Goal: Task Accomplishment & Management: Use online tool/utility

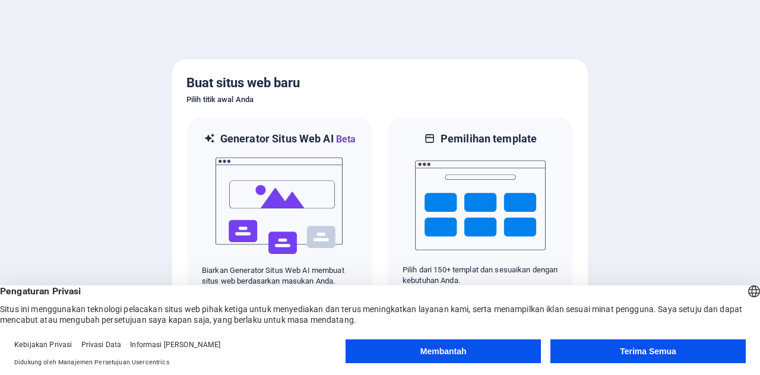
click at [653, 353] on font "Terima Semua" at bounding box center [648, 351] width 56 height 9
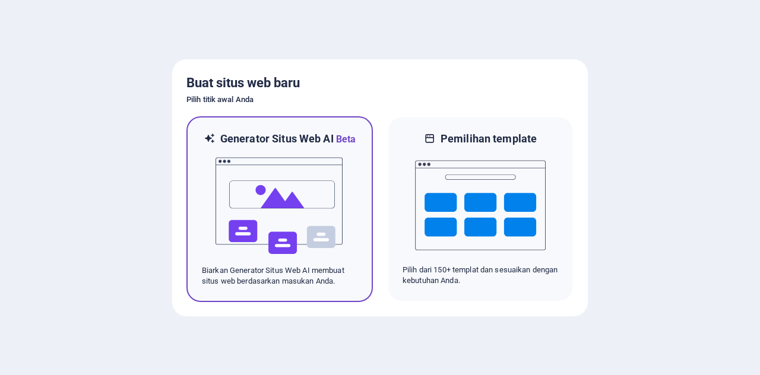
click at [277, 186] on img at bounding box center [279, 206] width 131 height 119
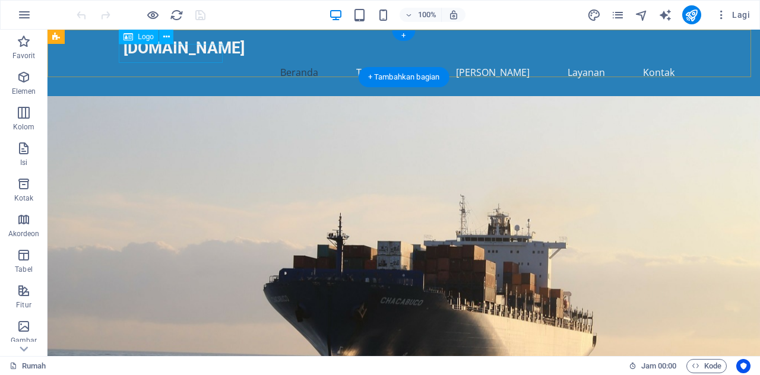
click at [208, 53] on div "[DOMAIN_NAME]" at bounding box center [403, 48] width 560 height 19
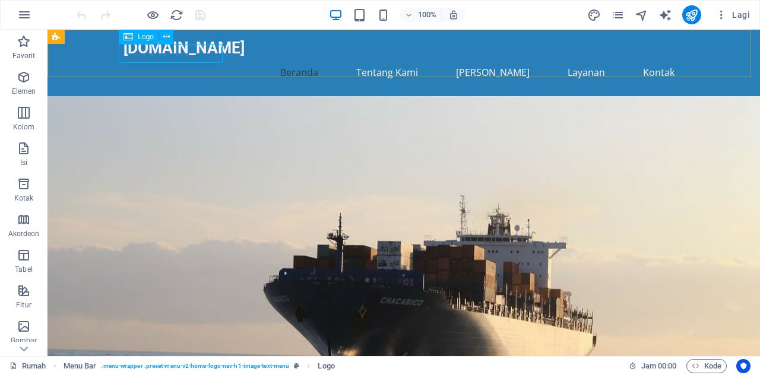
click at [144, 39] on font "Logo" at bounding box center [146, 37] width 16 height 8
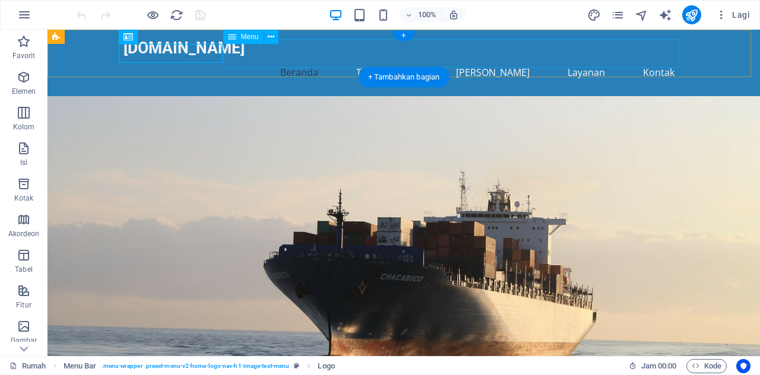
click at [420, 58] on nav "Beranda Tentang Kami Nilai Kami Layanan Kontak" at bounding box center [403, 72] width 560 height 28
click at [415, 58] on nav "Beranda Tentang Kami Nilai Kami Layanan Kontak" at bounding box center [403, 72] width 560 height 28
click at [182, 51] on div "[DOMAIN_NAME]" at bounding box center [403, 48] width 560 height 19
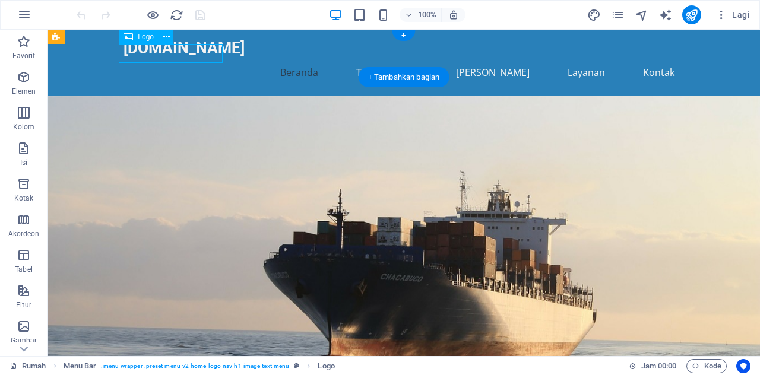
click at [182, 51] on div "Tarik ke sini untuk mengganti konten yang ada. Tekan "Ctrl" jika Anda ingin mem…" at bounding box center [403, 193] width 712 height 326
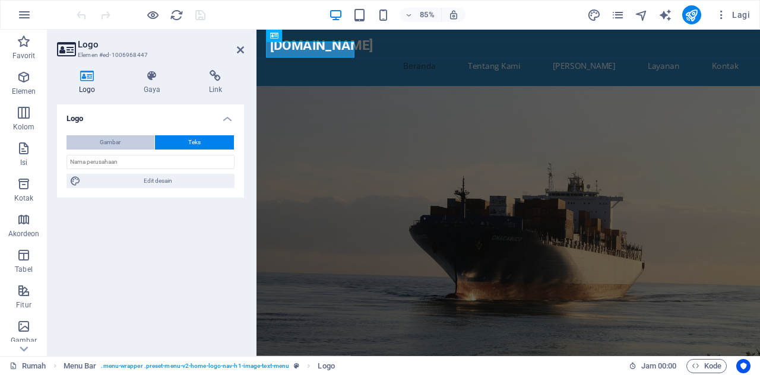
click at [110, 142] on font "Gambar" at bounding box center [110, 142] width 21 height 7
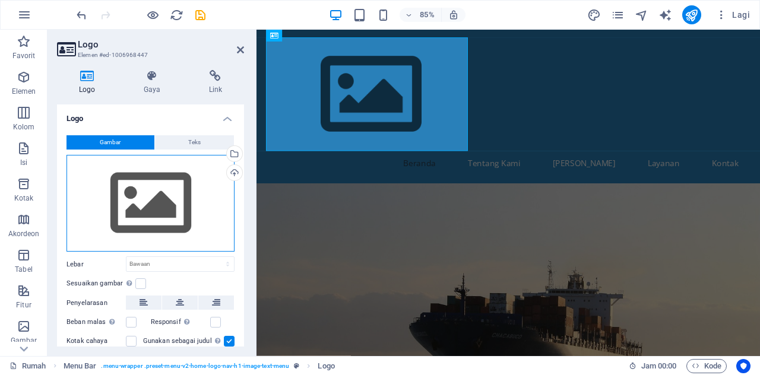
click at [164, 195] on div "Seret file ke sini, klik untuk memilih file atau pilih file dari File atau foto…" at bounding box center [150, 203] width 168 height 97
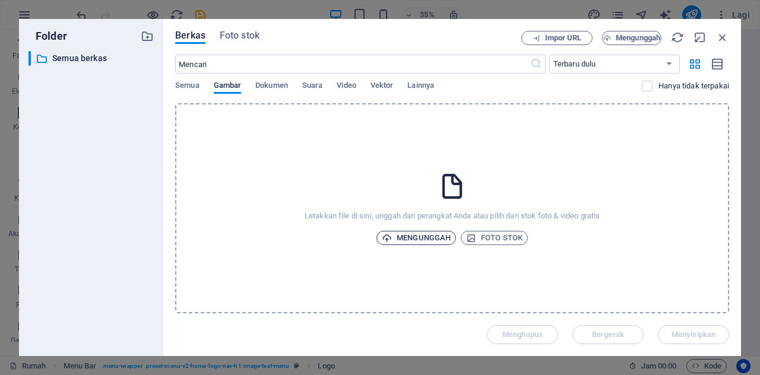
click at [412, 236] on font "Mengunggah" at bounding box center [423, 237] width 54 height 9
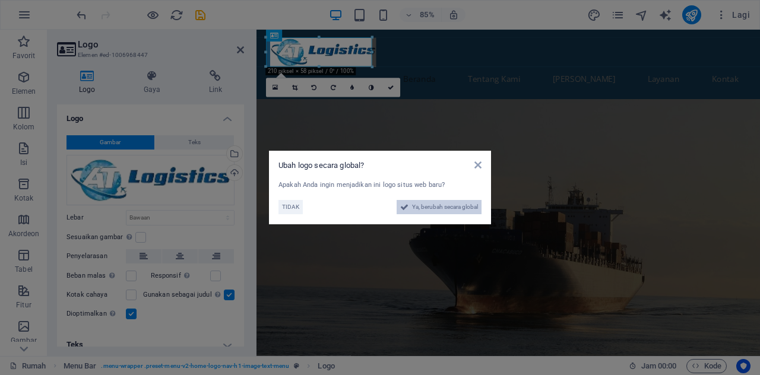
click at [426, 202] on span "Ya, berubah secara global" at bounding box center [445, 207] width 66 height 14
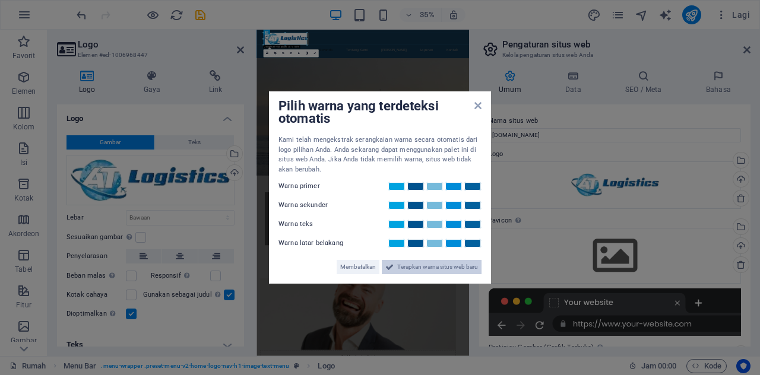
click at [431, 269] on font "Terapkan warna situs web baru" at bounding box center [437, 267] width 81 height 7
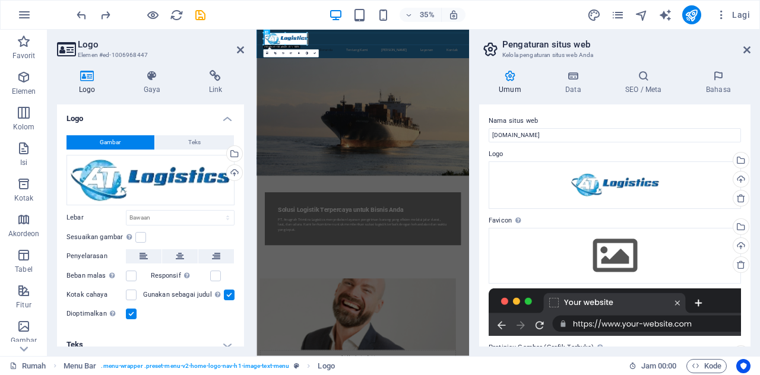
click at [500, 325] on div at bounding box center [614, 311] width 252 height 47
click at [179, 178] on div "Seret file ke sini, klik untuk memilih file atau pilih file dari File atau foto…" at bounding box center [150, 180] width 168 height 50
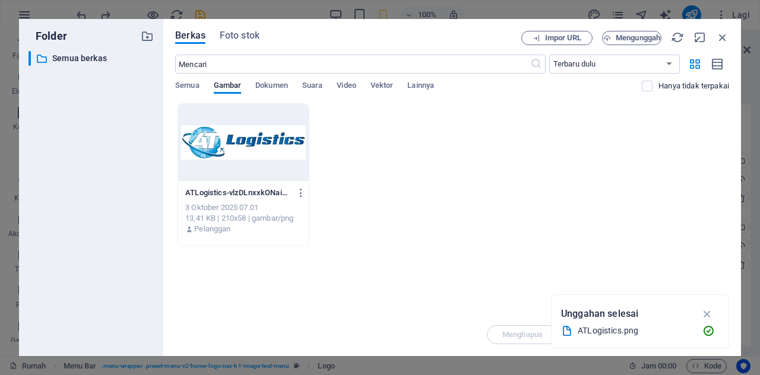
click at [243, 134] on div at bounding box center [243, 142] width 131 height 77
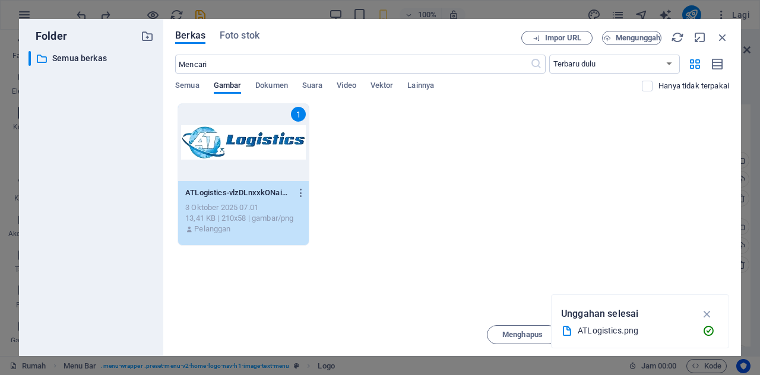
drag, startPoint x: 258, startPoint y: 163, endPoint x: 254, endPoint y: 155, distance: 8.5
click at [258, 163] on div "1" at bounding box center [243, 142] width 131 height 77
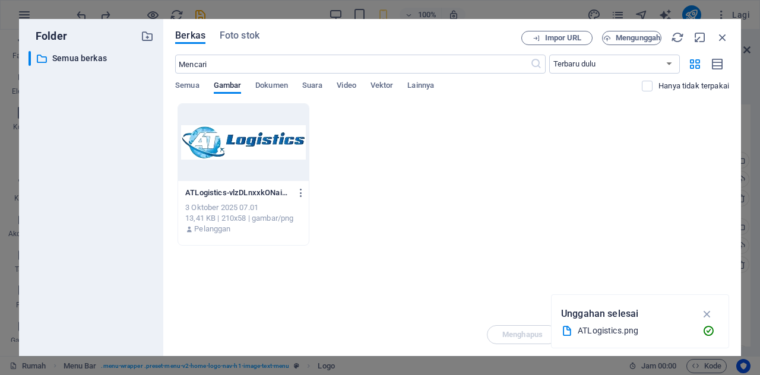
click at [252, 147] on div at bounding box center [243, 142] width 131 height 77
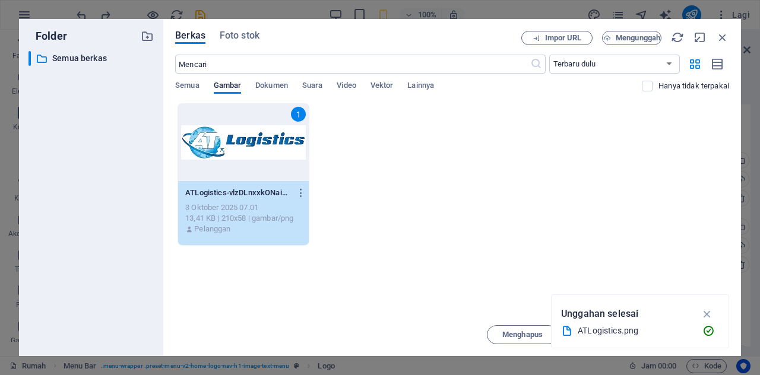
click at [252, 147] on div "1" at bounding box center [243, 142] width 131 height 77
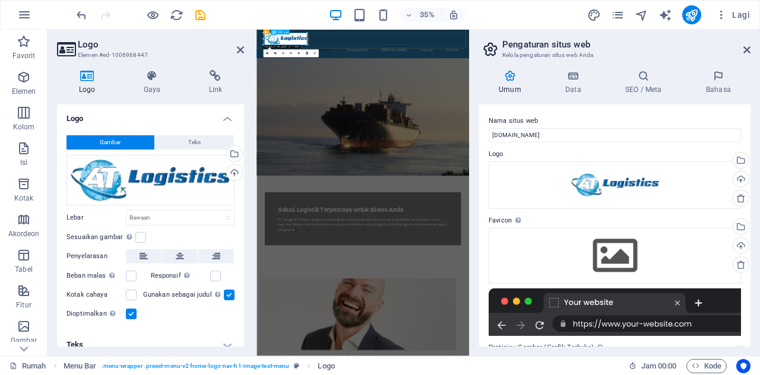
click at [361, 66] on div at bounding box center [560, 56] width 560 height 34
click at [75, 15] on icon "membuka" at bounding box center [82, 15] width 14 height 14
click at [81, 18] on icon "membuka" at bounding box center [82, 15] width 14 height 14
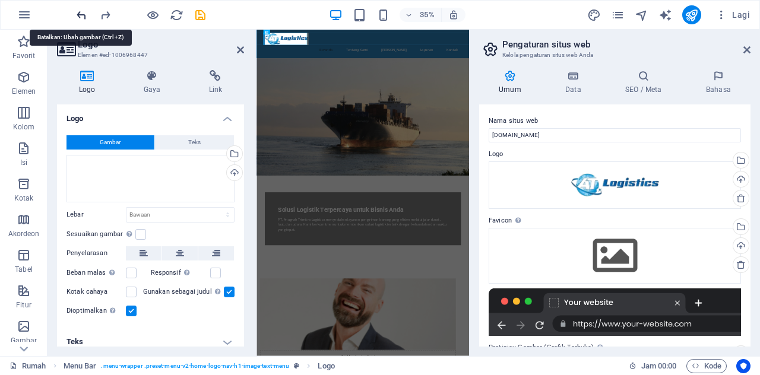
click at [81, 18] on icon "membuka" at bounding box center [82, 15] width 14 height 14
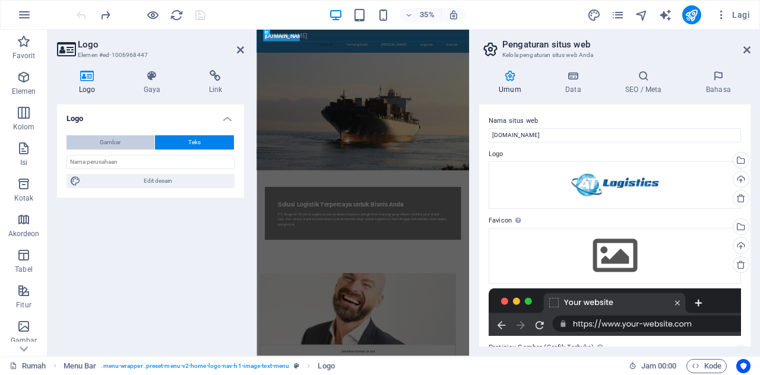
click at [107, 143] on font "Gambar" at bounding box center [110, 142] width 21 height 7
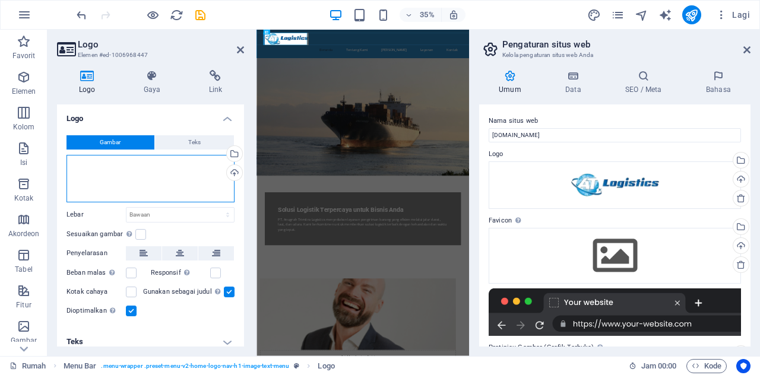
click at [122, 176] on div "Seret file ke sini, klik untuk memilih file atau pilih file dari File atau foto…" at bounding box center [150, 178] width 168 height 47
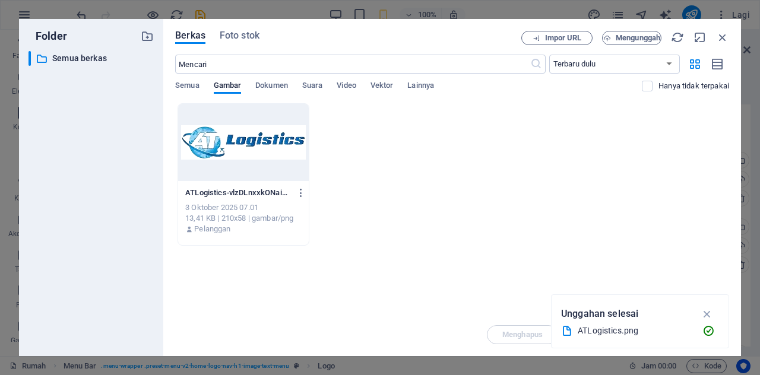
click at [245, 143] on div at bounding box center [243, 142] width 131 height 77
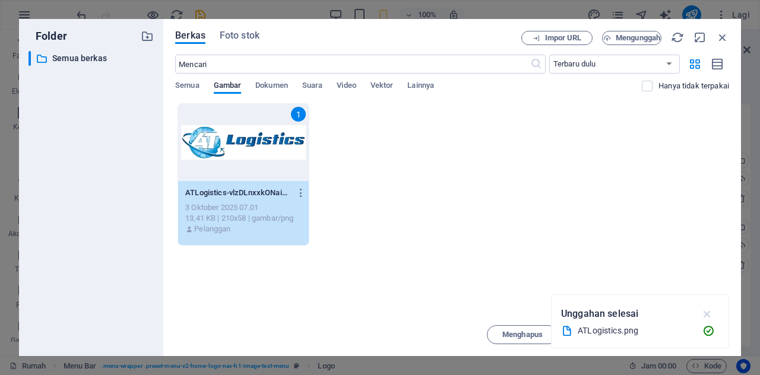
click at [705, 318] on icon "button" at bounding box center [707, 313] width 14 height 13
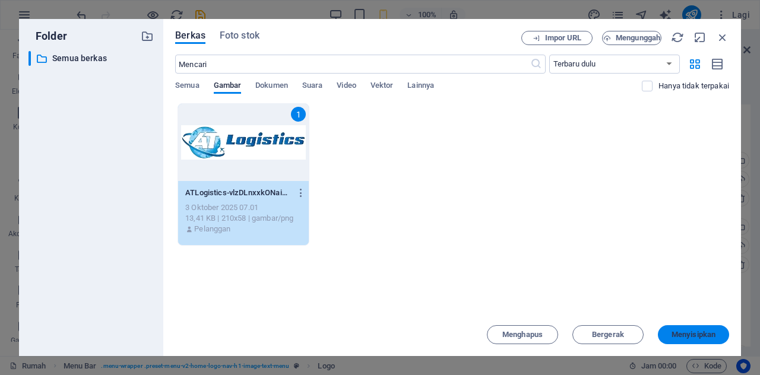
click at [682, 336] on font "Menyisipkan" at bounding box center [693, 334] width 44 height 9
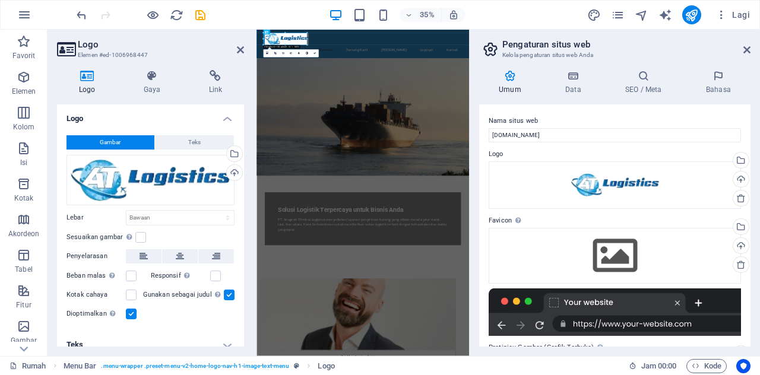
click at [529, 304] on div at bounding box center [614, 311] width 252 height 47
click at [135, 232] on label at bounding box center [140, 237] width 11 height 11
click at [0, 0] on input "Sesuaikan gambar Sesuaikan gambar secara otomatis ke lebar dan tinggi yang tetap" at bounding box center [0, 0] width 0 height 0
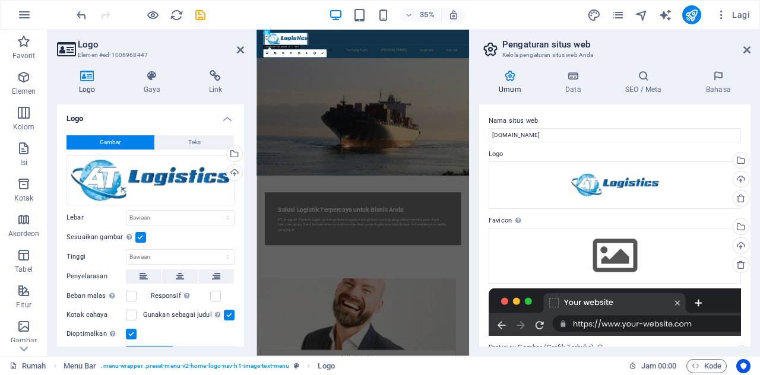
click at [140, 236] on label at bounding box center [140, 237] width 11 height 11
click at [0, 0] on input "Sesuaikan gambar Sesuaikan gambar secara otomatis ke lebar dan tinggi yang tetap" at bounding box center [0, 0] width 0 height 0
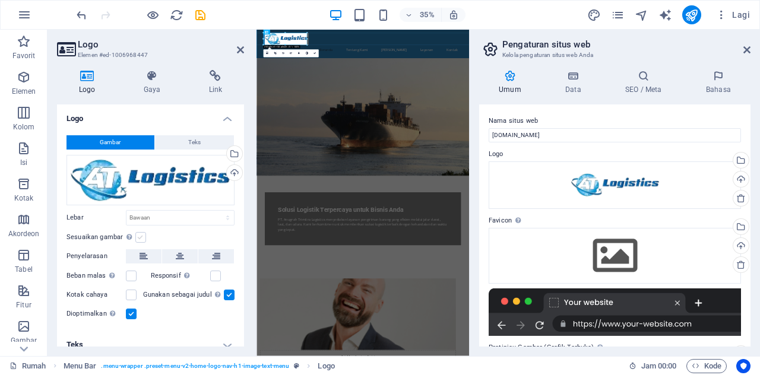
click at [140, 236] on label at bounding box center [140, 237] width 11 height 11
click at [0, 0] on input "Sesuaikan gambar Sesuaikan gambar secara otomatis ke lebar dan tinggi yang tetap" at bounding box center [0, 0] width 0 height 0
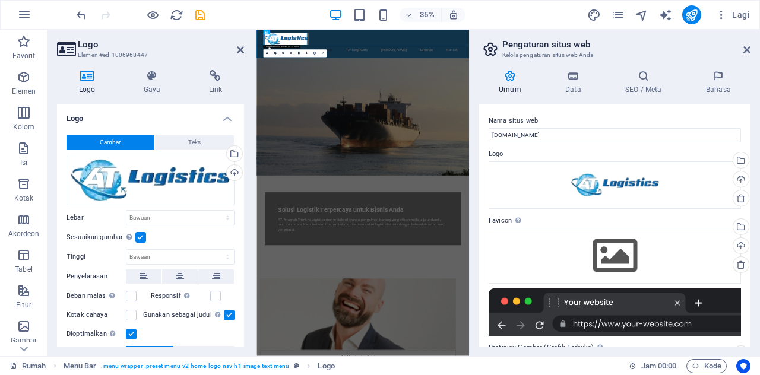
click at [140, 236] on label at bounding box center [140, 237] width 11 height 11
click at [0, 0] on input "Sesuaikan gambar Sesuaikan gambar secara otomatis ke lebar dan tinggi yang tetap" at bounding box center [0, 0] width 0 height 0
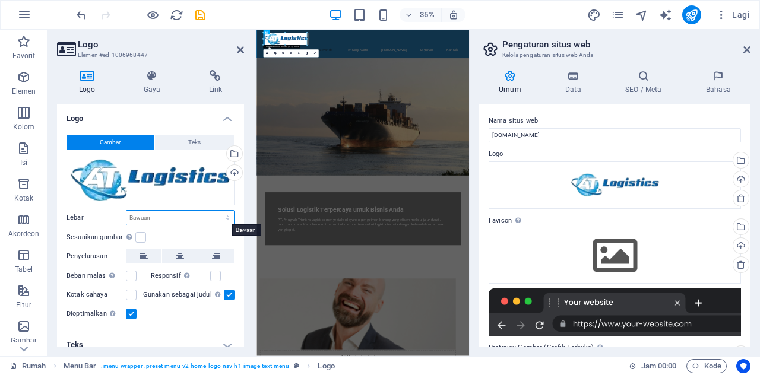
click at [151, 217] on select "Bawaan mobil piksel rem % mereka vh mobil vw" at bounding box center [179, 218] width 107 height 14
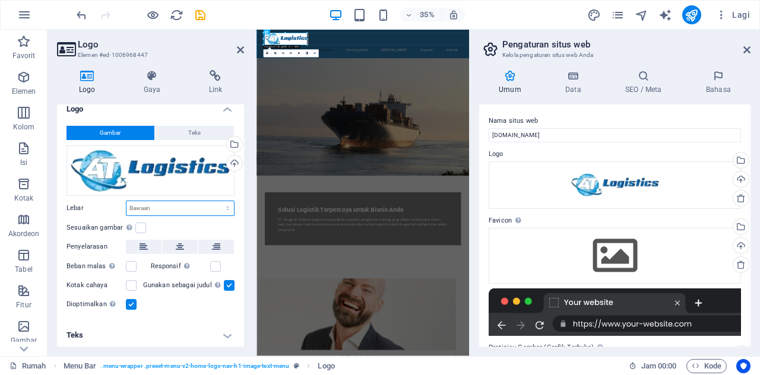
scroll to position [11, 0]
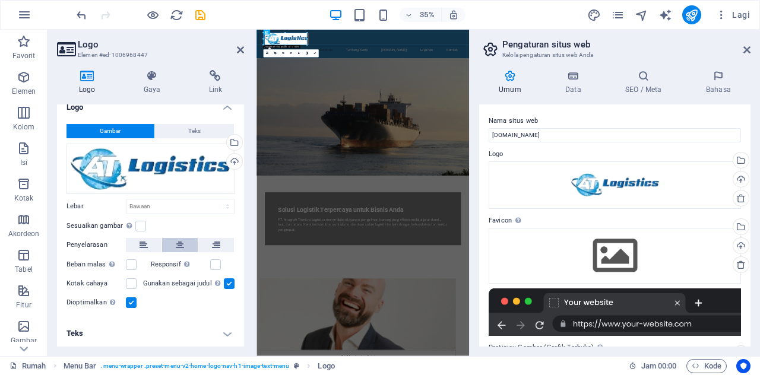
click at [182, 244] on icon at bounding box center [180, 245] width 8 height 14
click at [148, 240] on button at bounding box center [144, 245] width 36 height 14
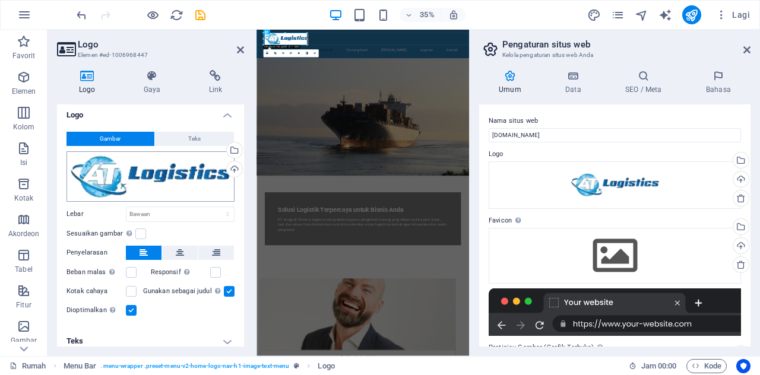
scroll to position [0, 0]
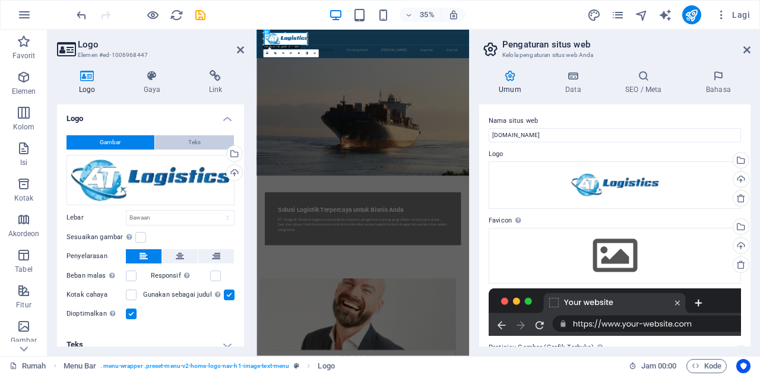
click at [202, 138] on button "Teks" at bounding box center [195, 142] width 80 height 14
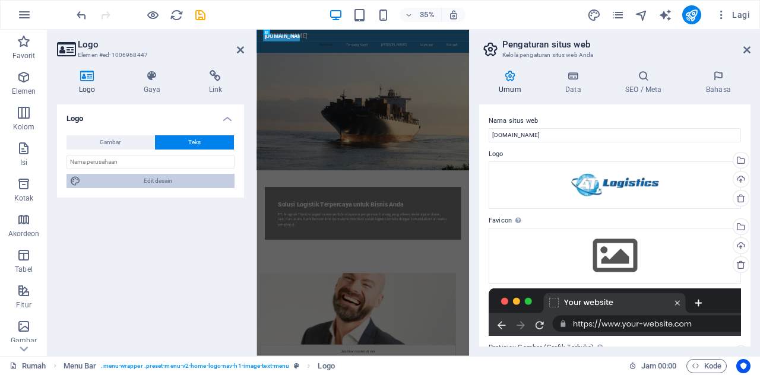
click at [146, 188] on span "Edit desain" at bounding box center [157, 181] width 147 height 14
select select "rem"
select select "700"
select select "px"
select select "rem"
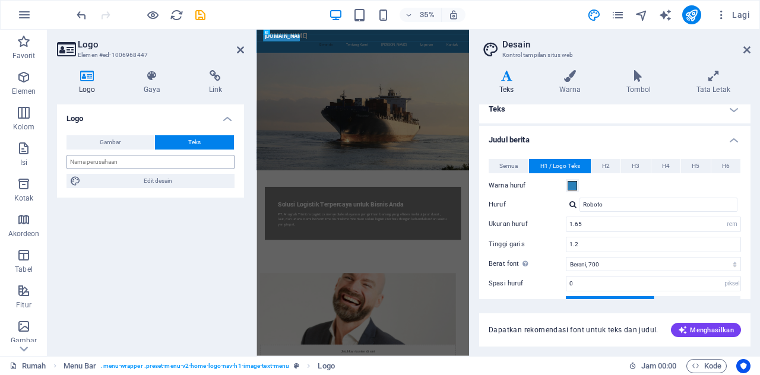
scroll to position [113, 0]
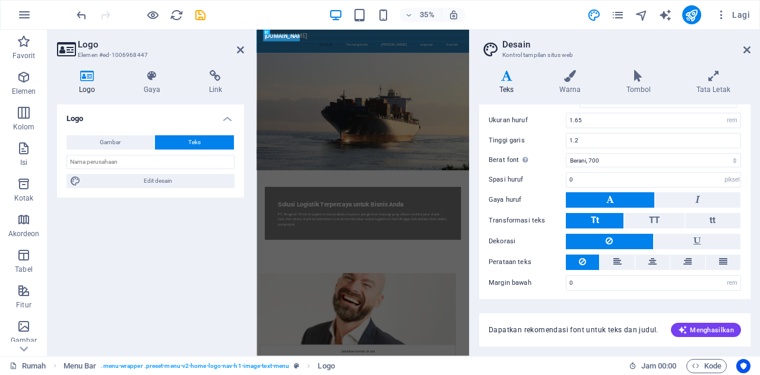
click at [88, 120] on h4 "Logo" at bounding box center [150, 114] width 187 height 21
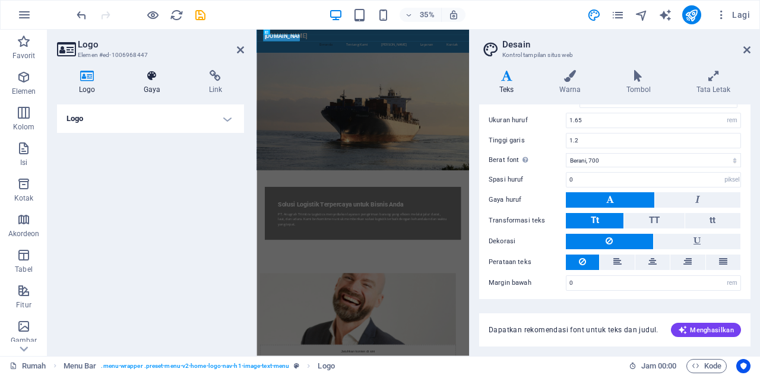
click at [153, 80] on icon at bounding box center [152, 76] width 61 height 12
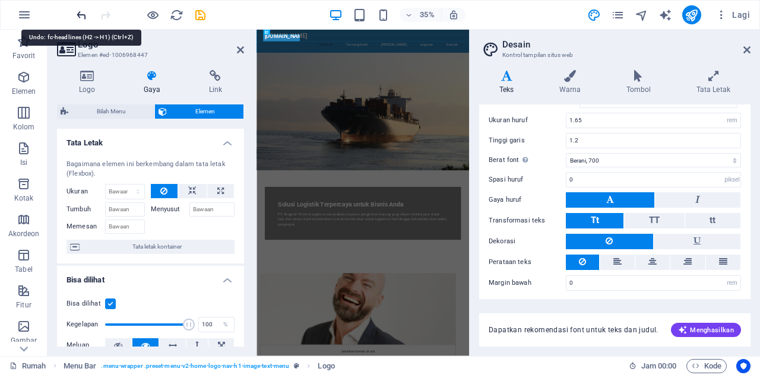
click at [84, 14] on icon "membuka" at bounding box center [82, 15] width 14 height 14
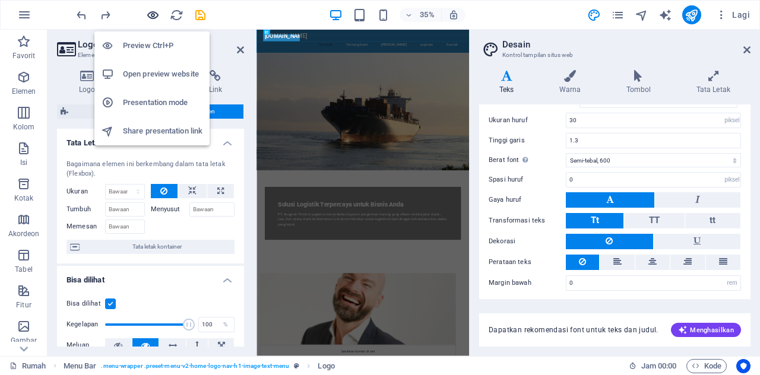
click at [150, 12] on icon "button" at bounding box center [153, 15] width 14 height 14
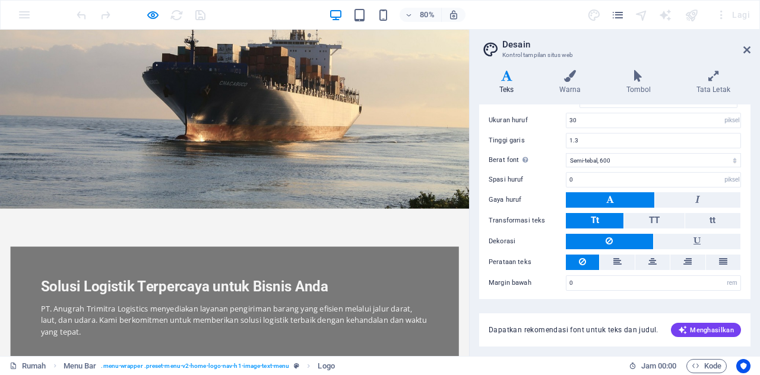
scroll to position [0, 0]
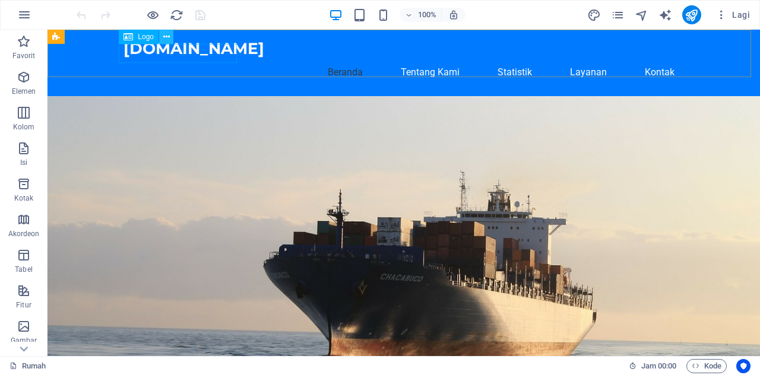
click at [165, 36] on icon at bounding box center [166, 37] width 7 height 12
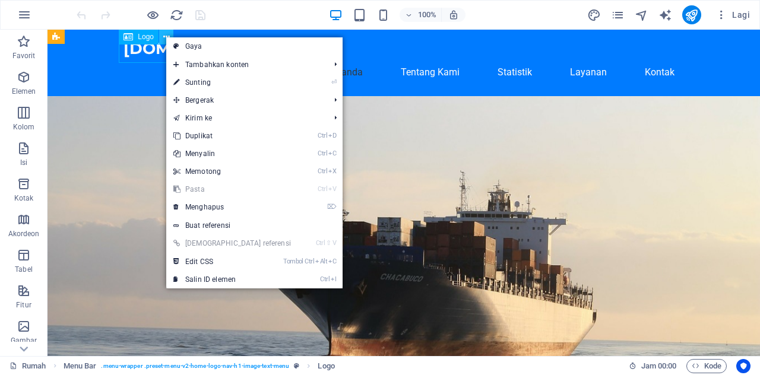
click at [165, 36] on icon at bounding box center [166, 37] width 7 height 12
click at [144, 40] on font "Logo" at bounding box center [146, 37] width 16 height 8
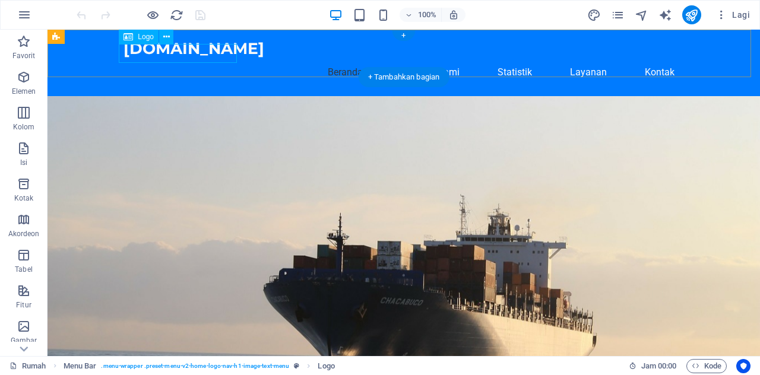
click at [150, 49] on div "[DOMAIN_NAME]" at bounding box center [403, 48] width 560 height 19
click at [157, 54] on div "[DOMAIN_NAME]" at bounding box center [403, 48] width 560 height 19
click at [157, 54] on div "Tarik ke sini untuk mengganti konten yang ada. Tekan "Ctrl" jika Anda ingin mem…" at bounding box center [403, 193] width 712 height 326
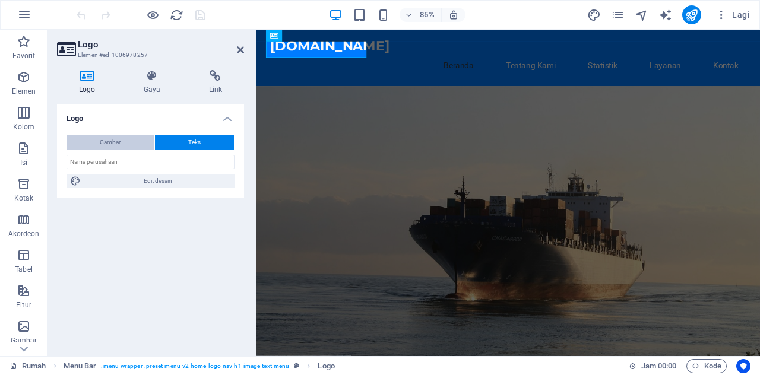
click at [123, 138] on button "Gambar" at bounding box center [110, 142] width 88 height 14
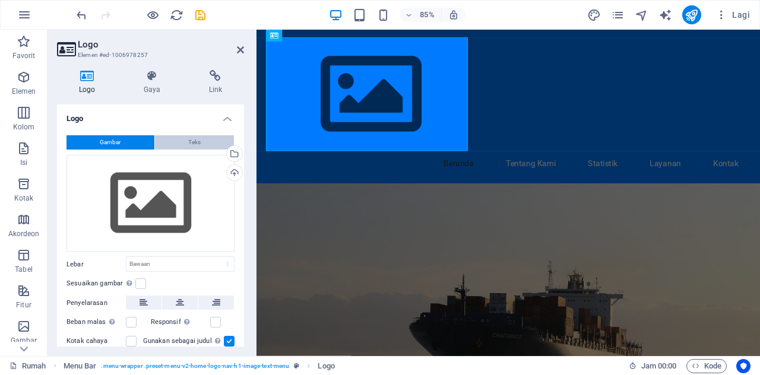
click at [185, 142] on button "Teks" at bounding box center [195, 142] width 80 height 14
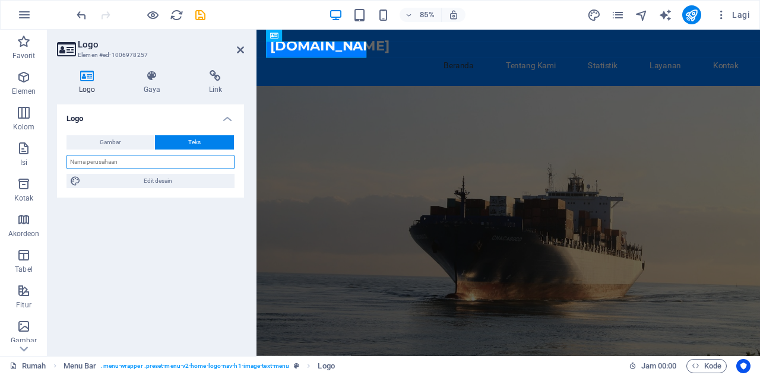
click at [156, 161] on input "text" at bounding box center [150, 162] width 168 height 14
click at [153, 163] on input "text" at bounding box center [150, 162] width 168 height 14
paste input "PT. Anugrah Trimitra Logistics"
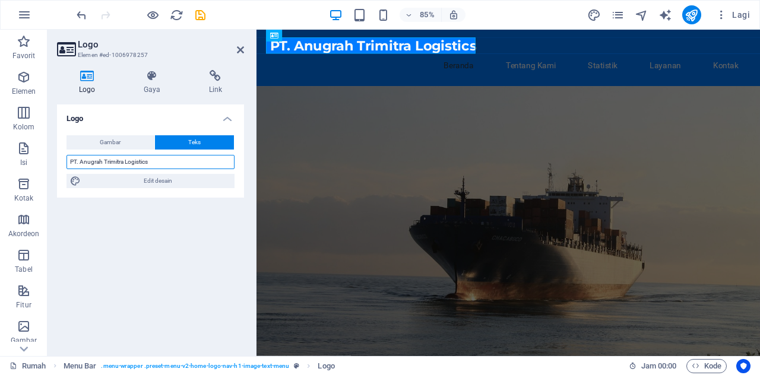
type input "PT. Anugrah Trimitra Logistics"
click at [123, 233] on div "Logo Gambar Teks Seret file ke sini, klik untuk memilih file atau pilih file da…" at bounding box center [150, 225] width 187 height 242
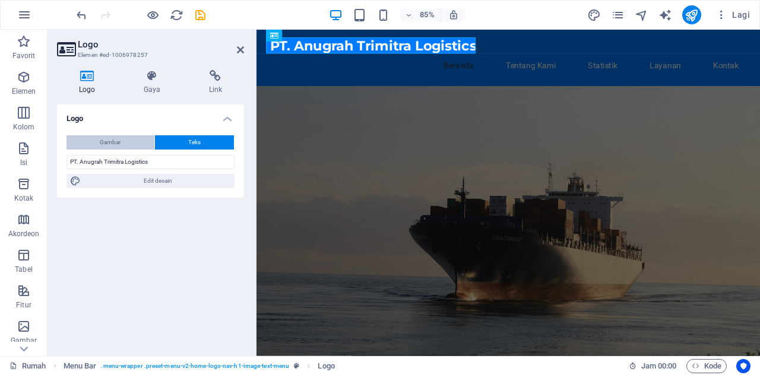
click at [126, 138] on button "Gambar" at bounding box center [110, 142] width 88 height 14
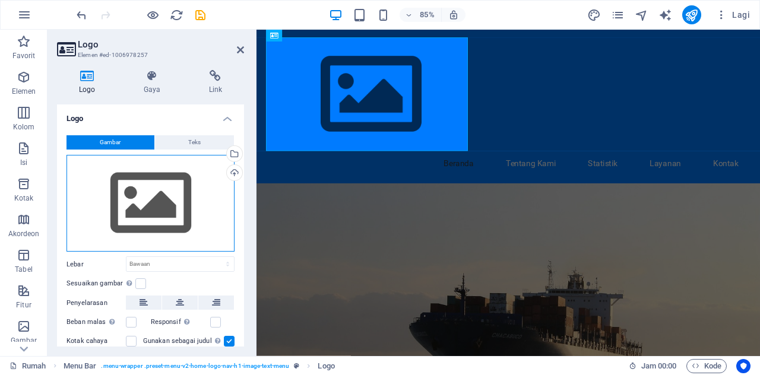
click at [131, 198] on div "Seret file ke sini, klik untuk memilih file atau pilih file dari File atau foto…" at bounding box center [150, 203] width 168 height 97
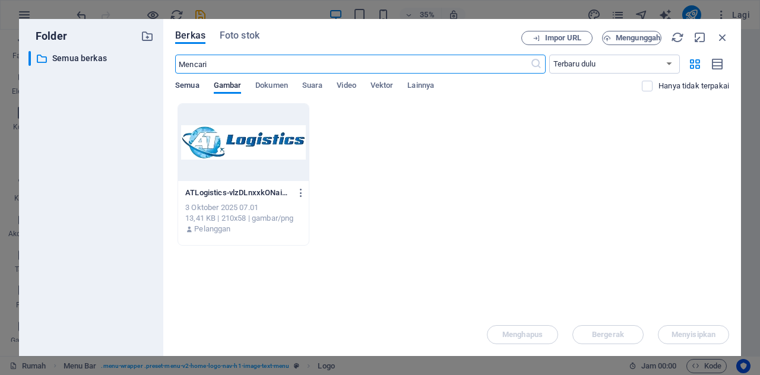
click at [187, 87] on font "Semua" at bounding box center [187, 85] width 24 height 9
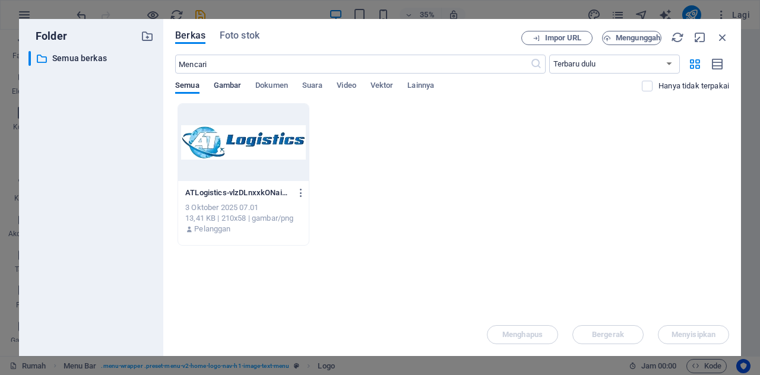
click at [239, 86] on font "Gambar" at bounding box center [228, 85] width 28 height 9
click at [346, 87] on font "Video" at bounding box center [345, 85] width 19 height 9
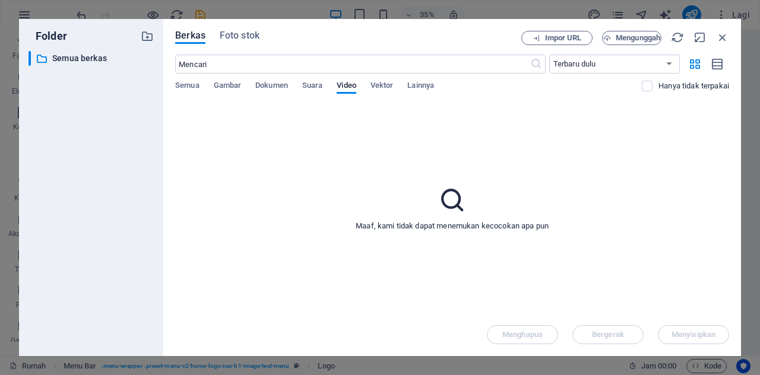
click at [454, 202] on icon at bounding box center [452, 200] width 30 height 30
click at [224, 81] on font "Gambar" at bounding box center [228, 85] width 28 height 9
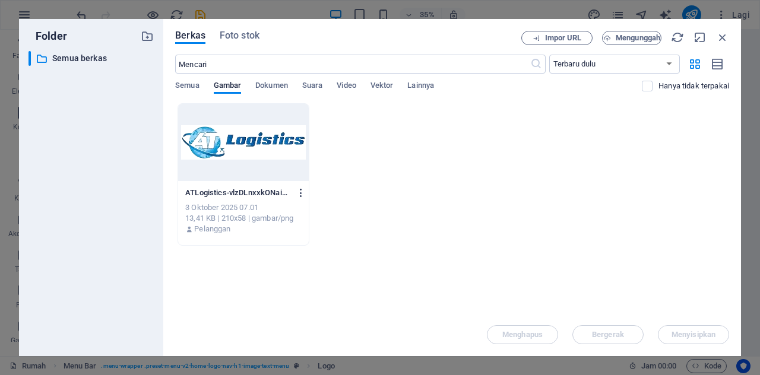
click at [304, 191] on icon "button" at bounding box center [301, 193] width 11 height 11
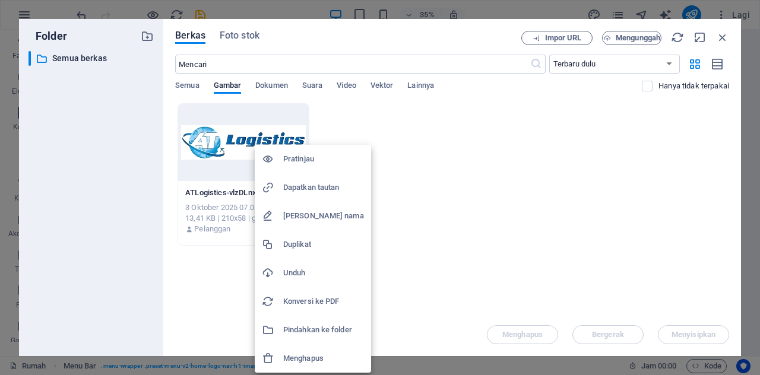
click at [303, 272] on font "Unduh" at bounding box center [294, 272] width 22 height 9
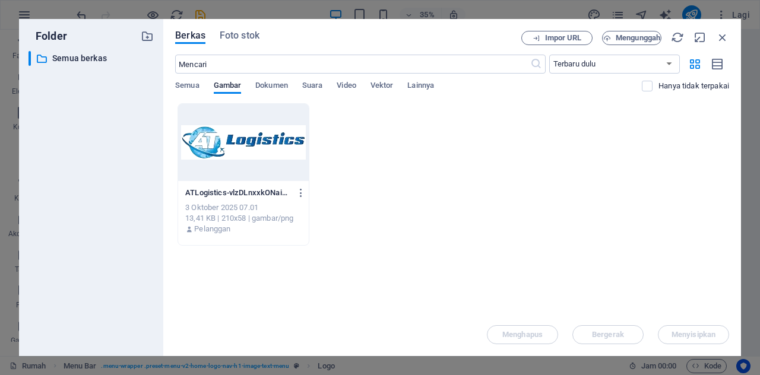
click at [267, 135] on div at bounding box center [243, 142] width 131 height 77
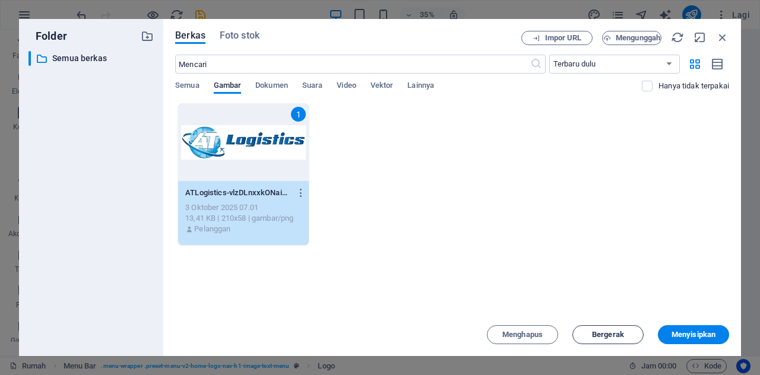
click at [608, 338] on font "Bergerak" at bounding box center [608, 334] width 32 height 9
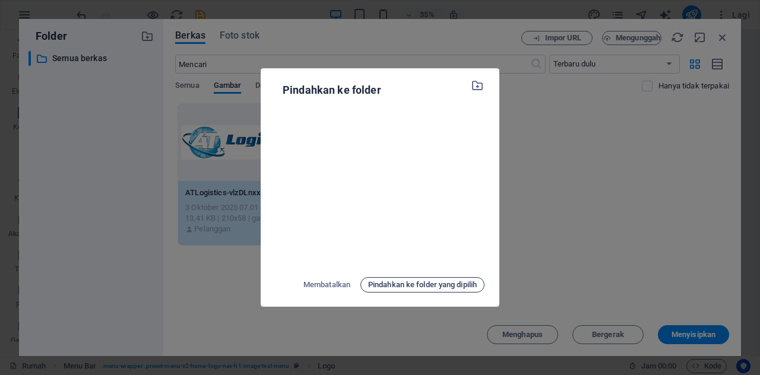
click at [379, 289] on font "Pindahkan ke folder yang dipilih" at bounding box center [422, 284] width 109 height 9
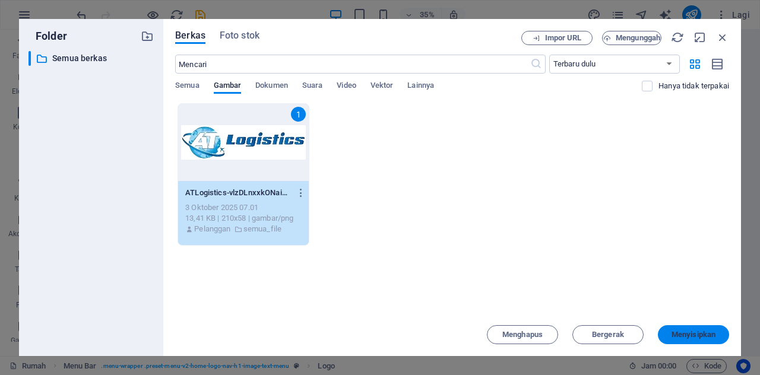
drag, startPoint x: 696, startPoint y: 334, endPoint x: 515, endPoint y: 356, distance: 182.3
click at [696, 334] on font "Menyisipkan" at bounding box center [693, 334] width 44 height 9
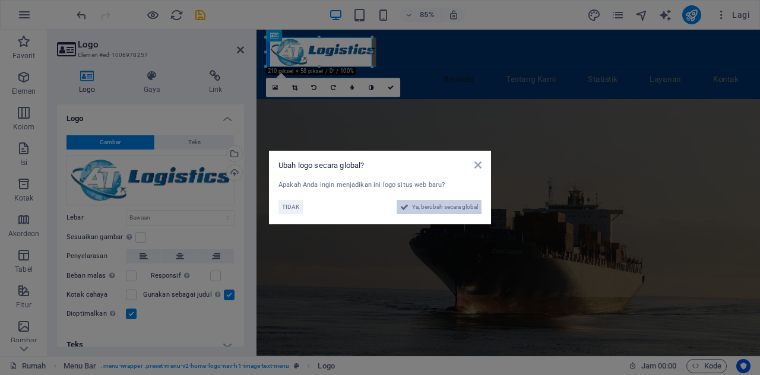
click at [419, 206] on font "Ya, berubah secara global" at bounding box center [445, 207] width 66 height 7
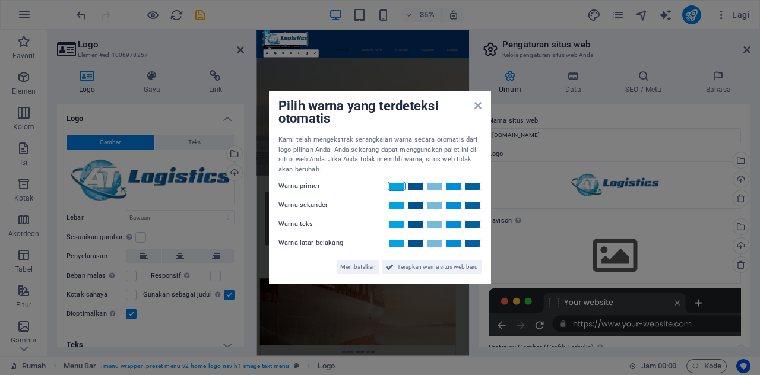
click at [401, 188] on link at bounding box center [397, 186] width 18 height 9
click at [417, 187] on link at bounding box center [416, 186] width 18 height 9
click at [437, 188] on link at bounding box center [435, 186] width 18 height 9
click at [421, 262] on span "Terapkan warna situs web baru" at bounding box center [437, 267] width 81 height 14
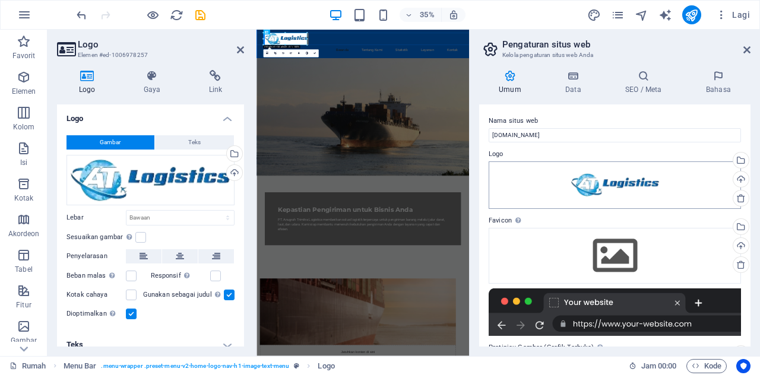
scroll to position [59, 0]
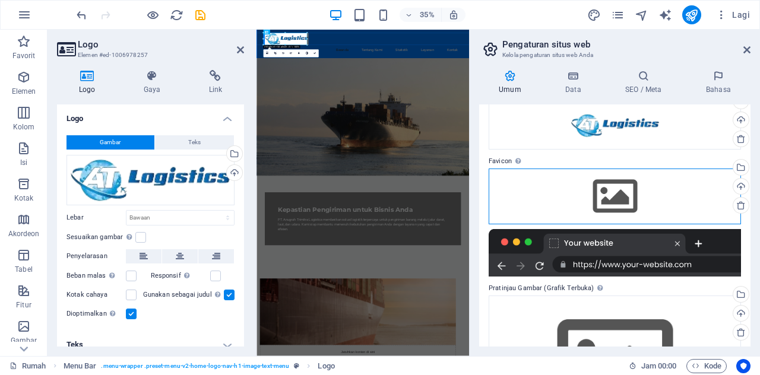
click at [569, 196] on div "Seret file ke sini, klik untuk memilih file atau pilih file dari File atau foto…" at bounding box center [614, 197] width 252 height 56
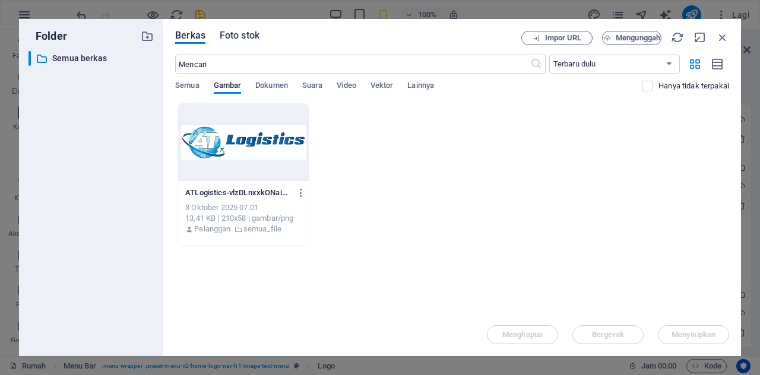
click at [240, 39] on font "Foto stok" at bounding box center [240, 35] width 40 height 11
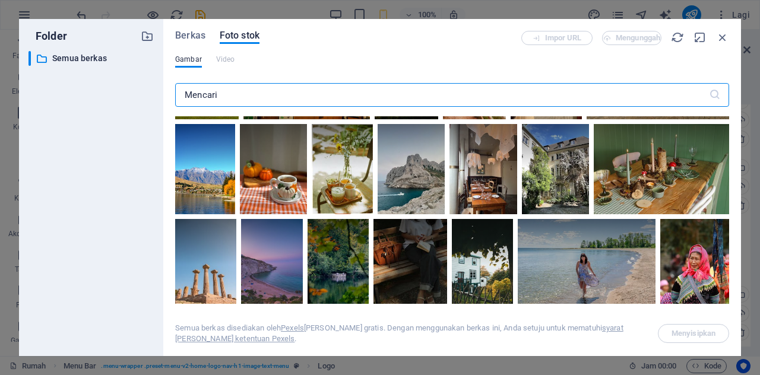
scroll to position [653, 0]
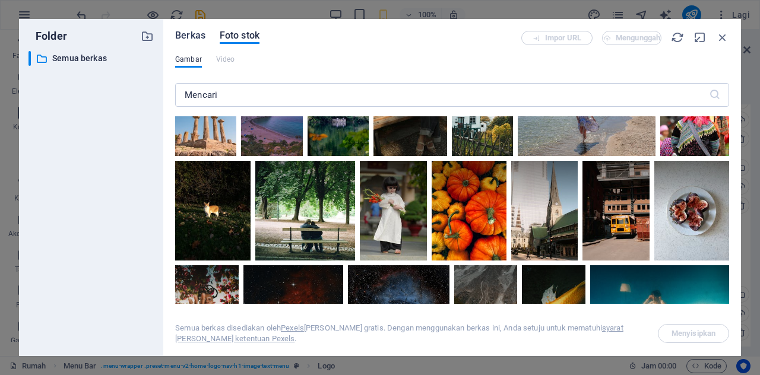
click at [188, 34] on font "Berkas" at bounding box center [190, 35] width 30 height 11
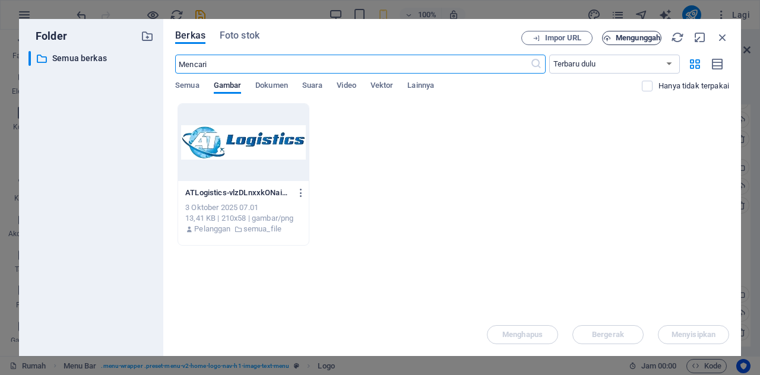
click at [625, 42] on font "Mengunggah" at bounding box center [637, 37] width 45 height 9
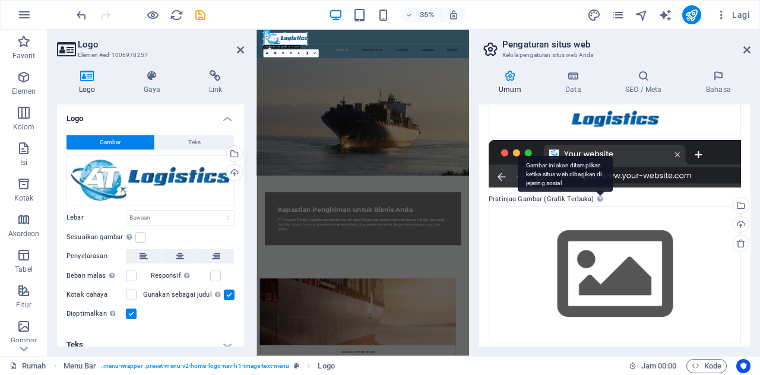
scroll to position [192, 0]
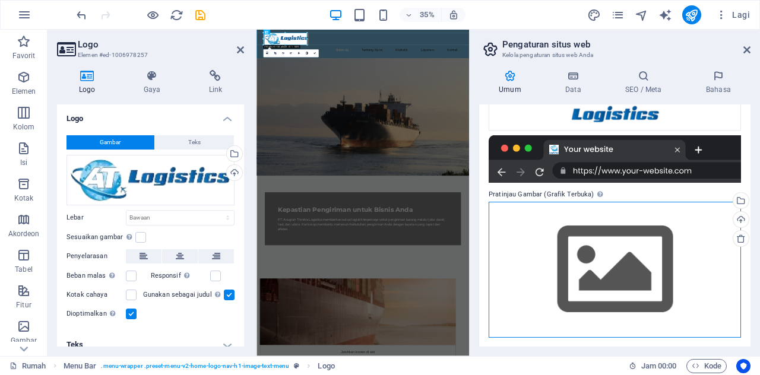
click at [614, 277] on div "Seret file ke sini, klik untuk memilih file atau pilih file dari File atau foto…" at bounding box center [614, 270] width 252 height 136
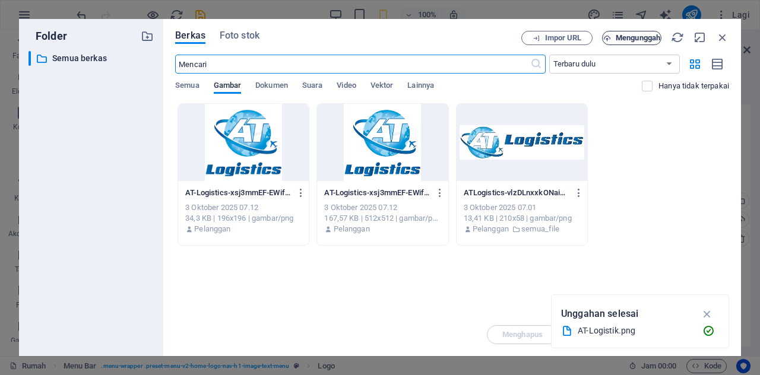
click at [636, 38] on font "Mengunggah" at bounding box center [637, 37] width 45 height 9
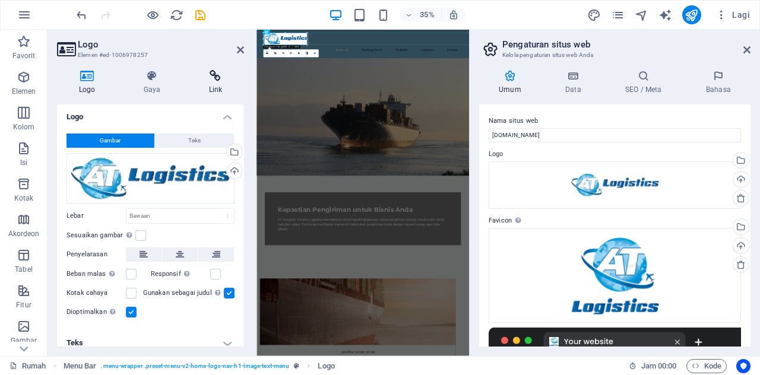
scroll to position [0, 0]
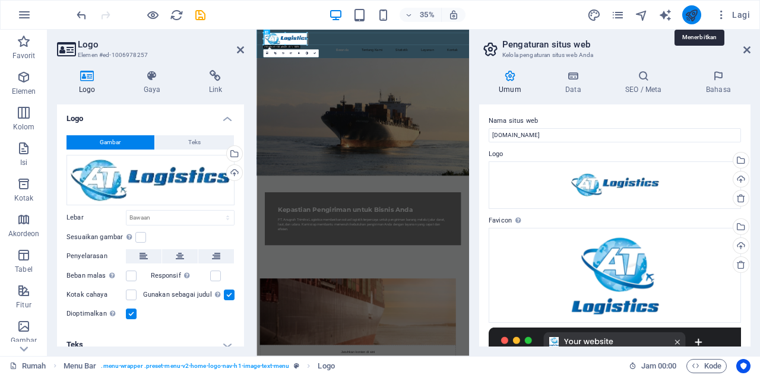
click at [692, 12] on icon "menerbitkan" at bounding box center [691, 15] width 14 height 14
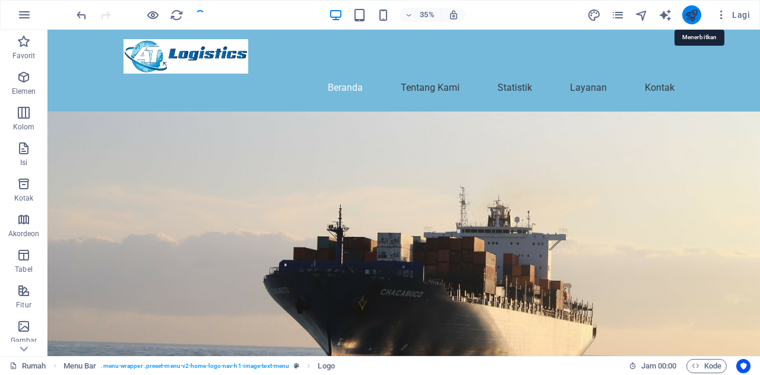
checkbox input "false"
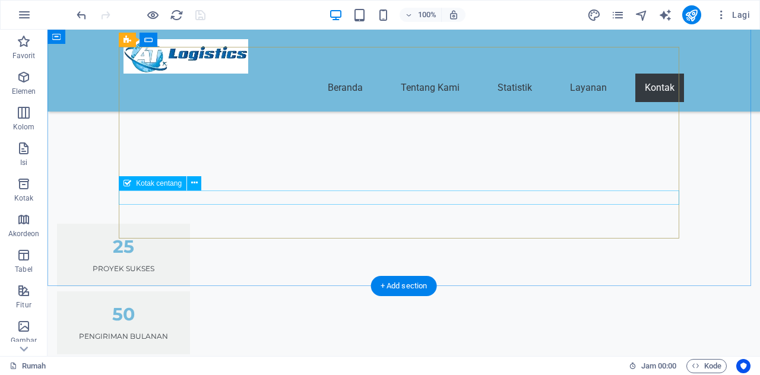
scroll to position [1246, 0]
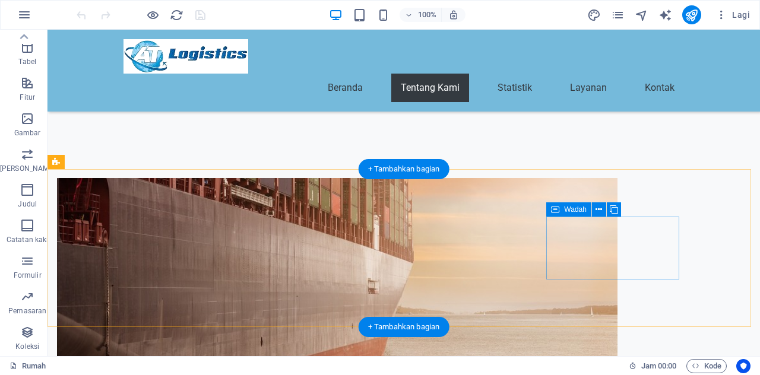
scroll to position [297, 0]
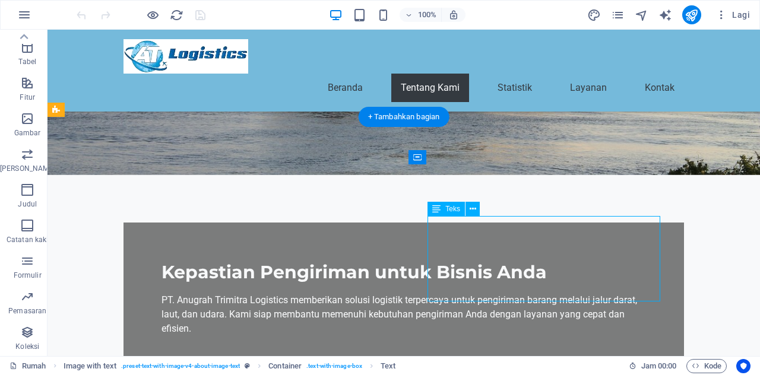
scroll to position [415, 0]
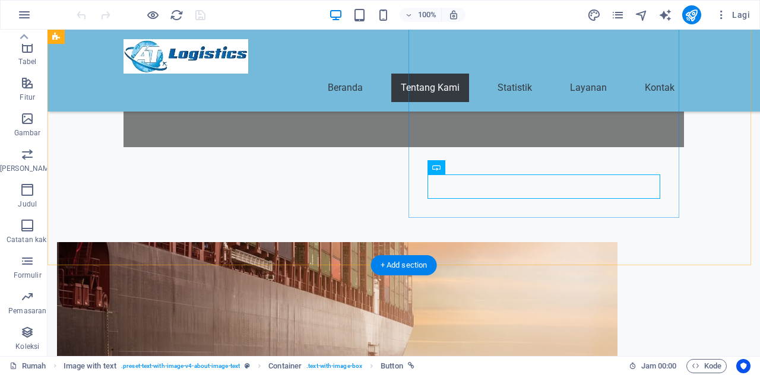
scroll to position [534, 0]
